Goal: Task Accomplishment & Management: Manage account settings

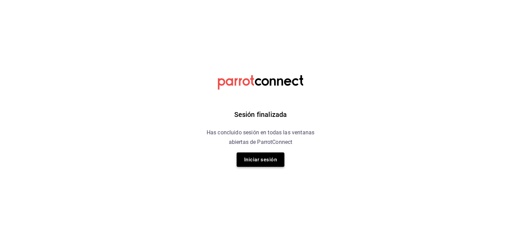
click at [274, 159] on button "Iniciar sesión" at bounding box center [261, 159] width 48 height 14
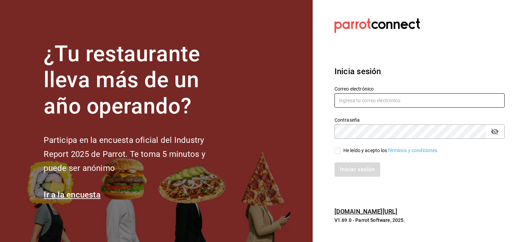
click at [349, 103] on input "text" at bounding box center [420, 100] width 170 height 14
type input "jochoa@sabalplaya.com"
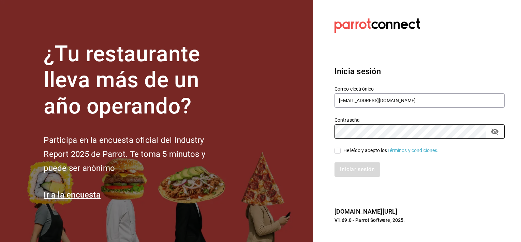
click at [336, 150] on input "He leído y acepto los Términos y condiciones." at bounding box center [338, 150] width 6 height 6
checkbox input "true"
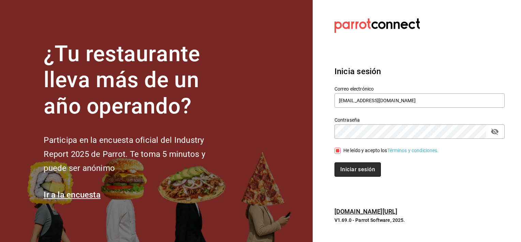
click at [343, 170] on button "Iniciar sesión" at bounding box center [358, 169] width 46 height 14
